Goal: Task Accomplishment & Management: Manage account settings

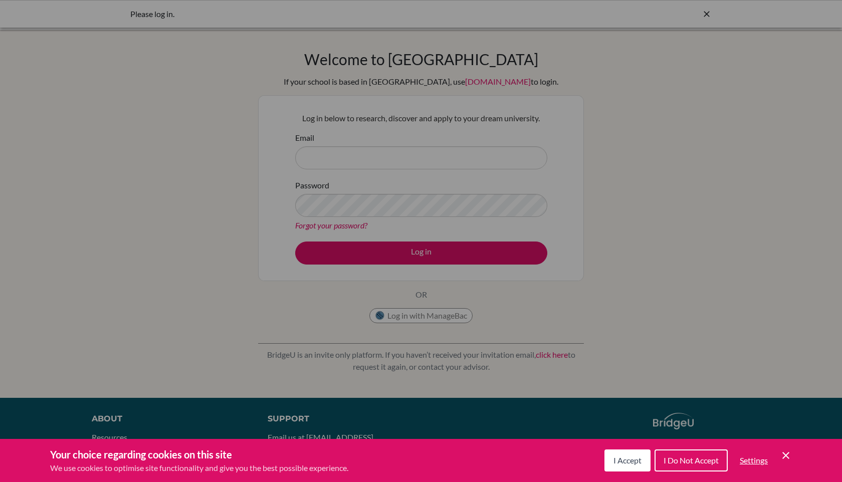
click at [538, 166] on div "Cookie Preferences" at bounding box center [421, 241] width 842 height 482
click at [636, 466] on button "I Accept" at bounding box center [627, 461] width 46 height 22
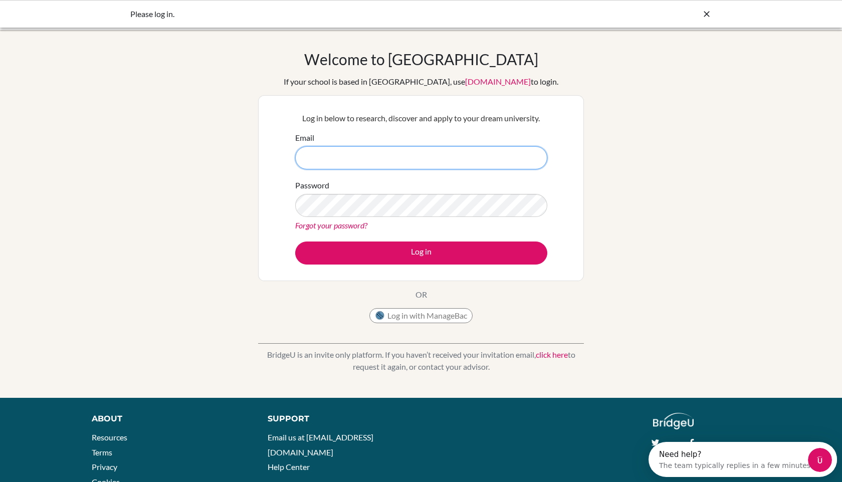
click at [404, 166] on input "Email" at bounding box center [421, 157] width 252 height 23
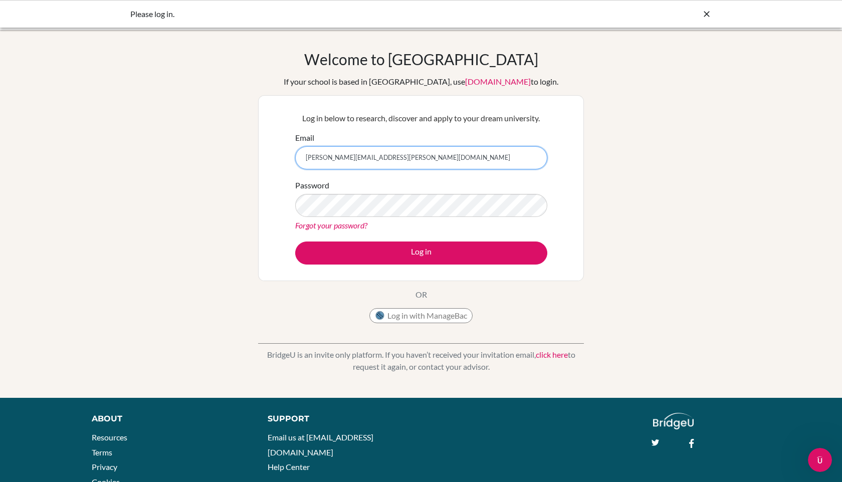
type input "[PERSON_NAME][EMAIL_ADDRESS][PERSON_NAME][DOMAIN_NAME]"
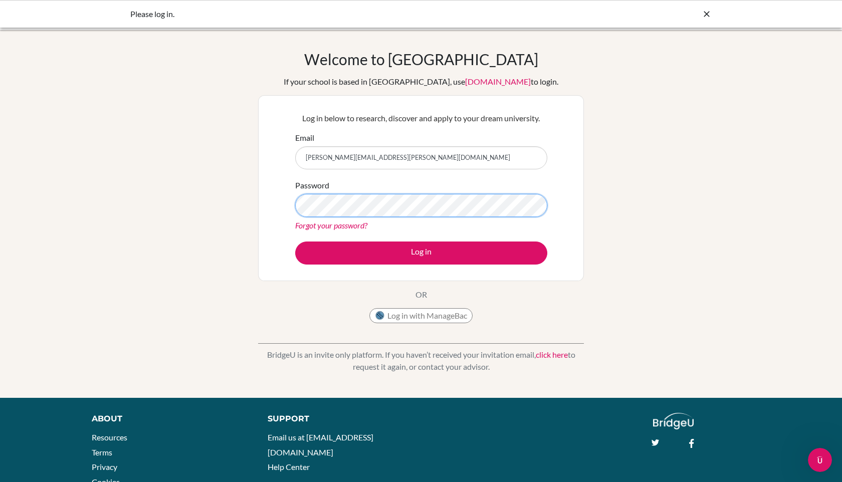
click at [295, 242] on button "Log in" at bounding box center [421, 253] width 252 height 23
